Goal: Check status: Check status

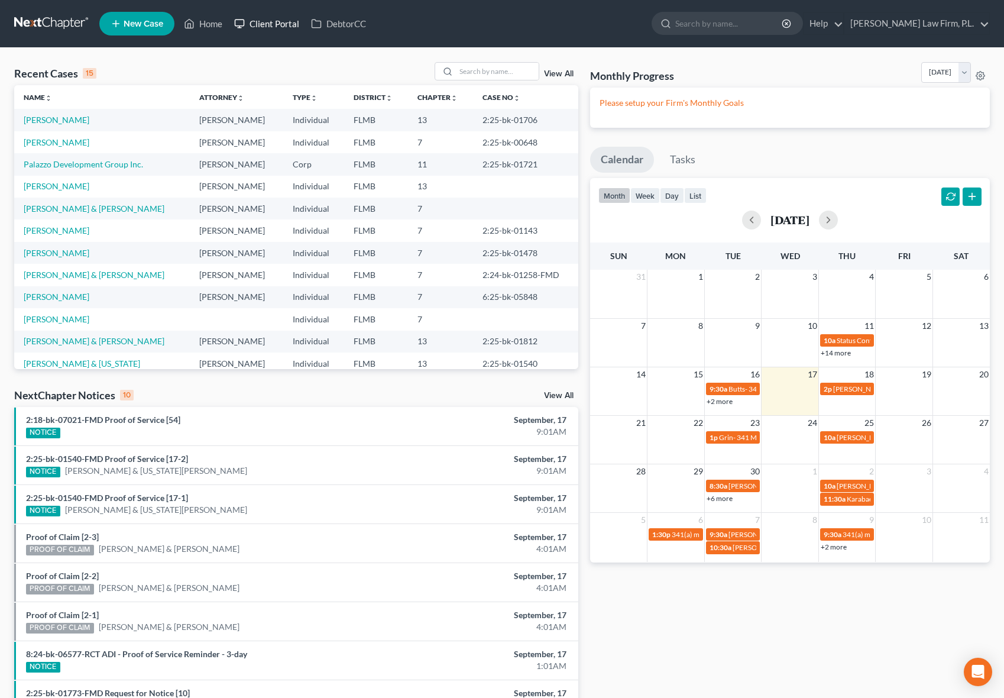
click at [292, 28] on link "Client Portal" at bounding box center [266, 23] width 77 height 21
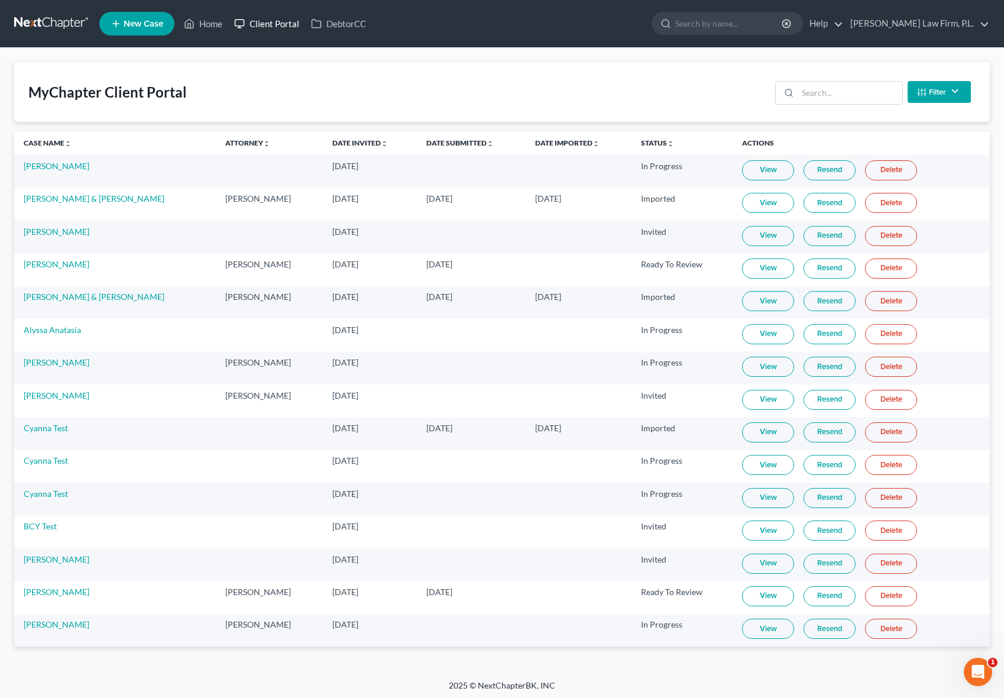
scroll to position [3, 0]
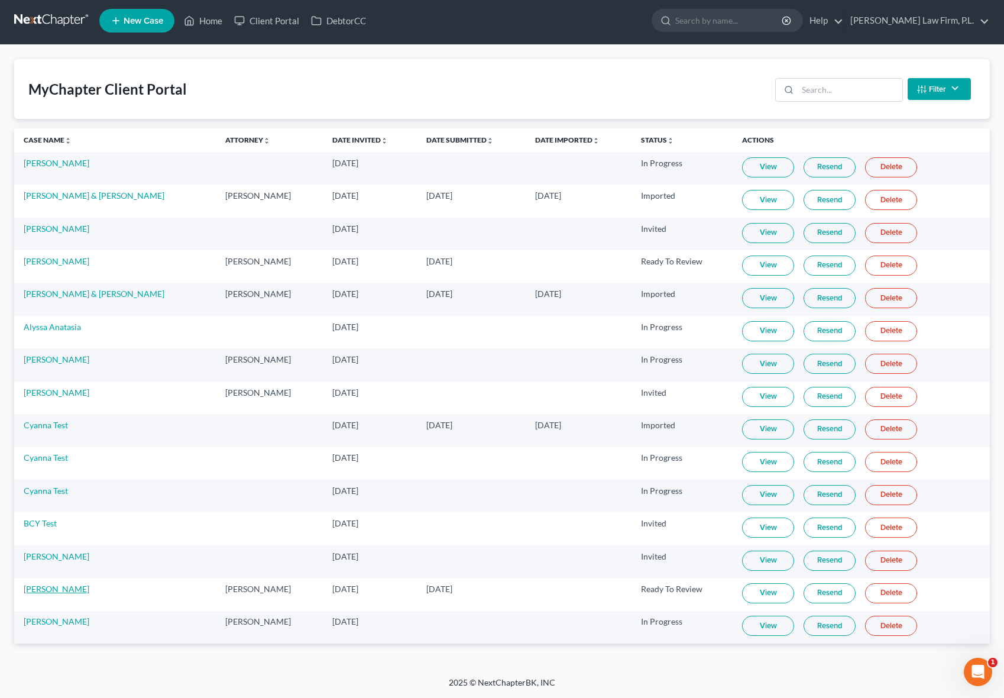
click at [50, 590] on link "[PERSON_NAME]" at bounding box center [57, 588] width 66 height 10
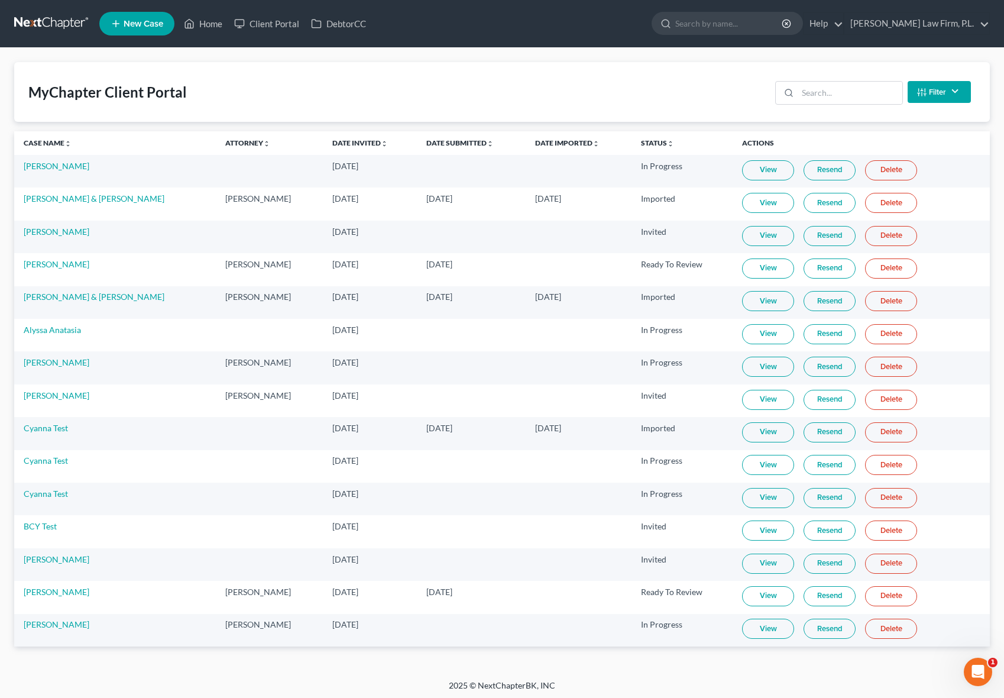
click at [773, 598] on link "View" at bounding box center [768, 596] width 52 height 20
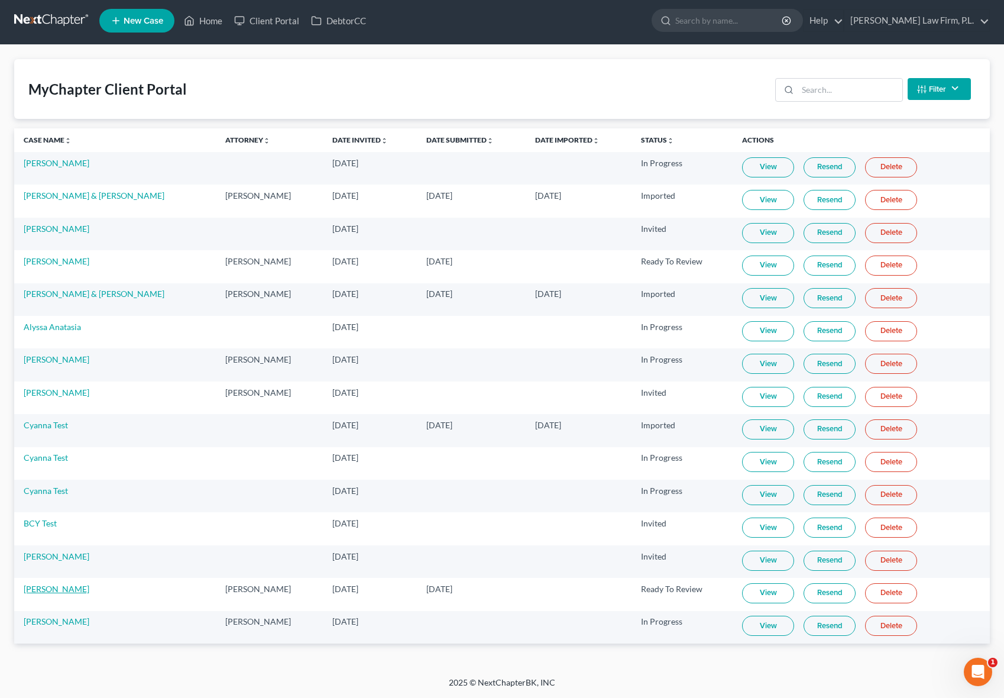
click at [27, 591] on link "[PERSON_NAME]" at bounding box center [57, 588] width 66 height 10
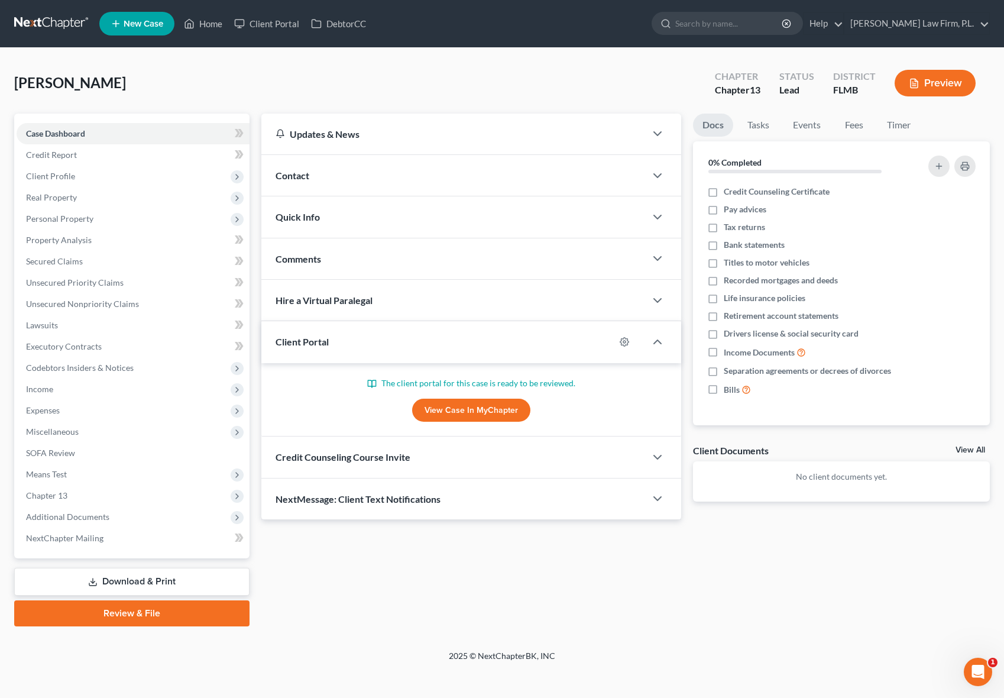
click at [258, 181] on div "Updates & News × District Notes Take a look at NextChapter's District Notes to …" at bounding box center [471, 317] width 432 height 407
click at [222, 29] on link "Home" at bounding box center [203, 23] width 50 height 21
